Goal: Find specific page/section: Find specific page/section

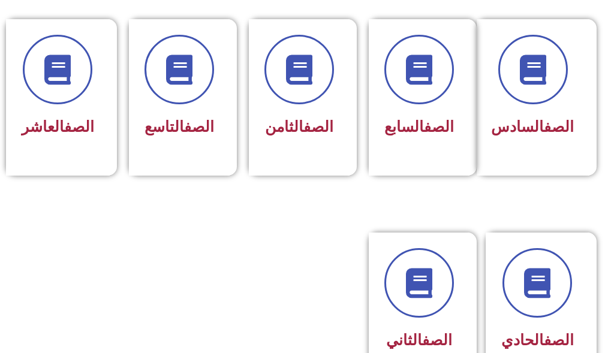
scroll to position [720, 0]
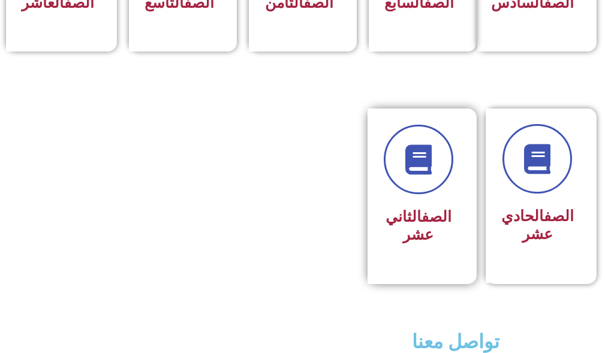
click at [393, 216] on div "الصف الثاني عشر" at bounding box center [419, 187] width 70 height 125
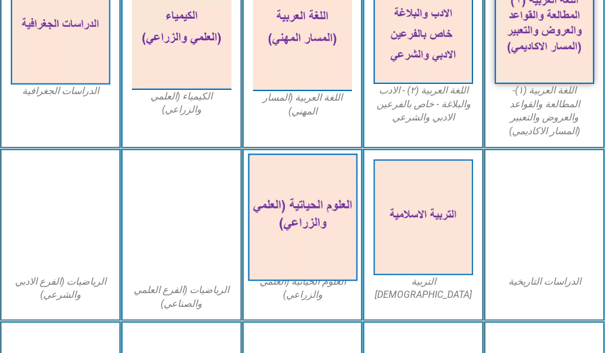
scroll to position [540, 0]
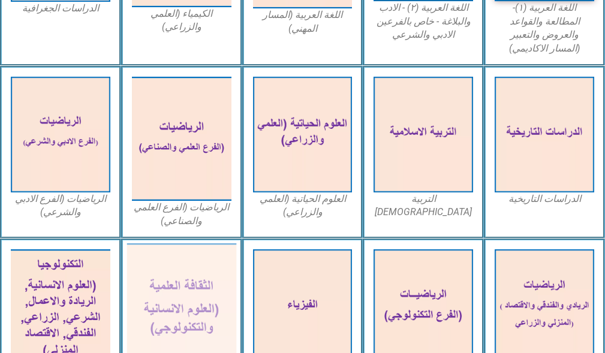
click at [155, 287] on img at bounding box center [181, 310] width 109 height 134
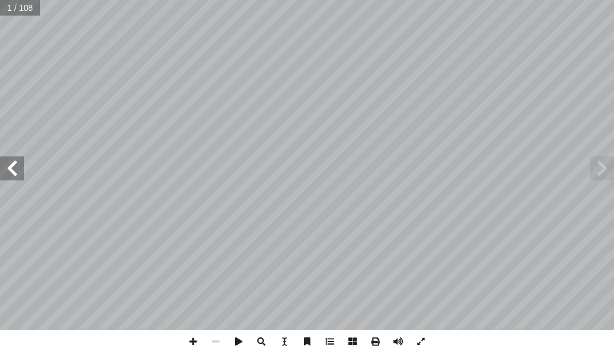
click at [2, 173] on span at bounding box center [12, 169] width 24 height 24
click at [0, 175] on span at bounding box center [12, 169] width 24 height 24
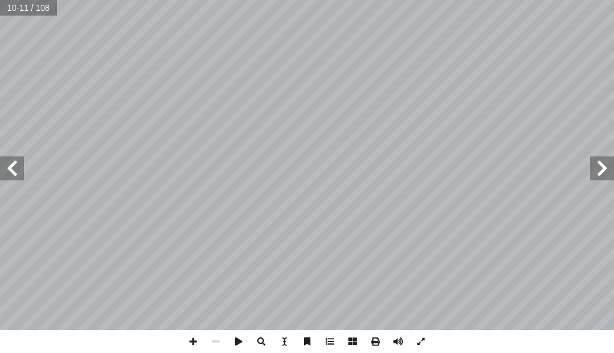
click at [0, 175] on span at bounding box center [12, 169] width 24 height 24
click at [2, 171] on span at bounding box center [12, 169] width 24 height 24
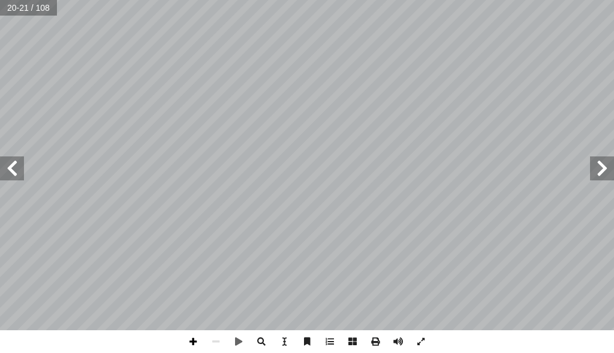
click at [189, 341] on span at bounding box center [193, 341] width 23 height 23
